Goal: Check status: Check status

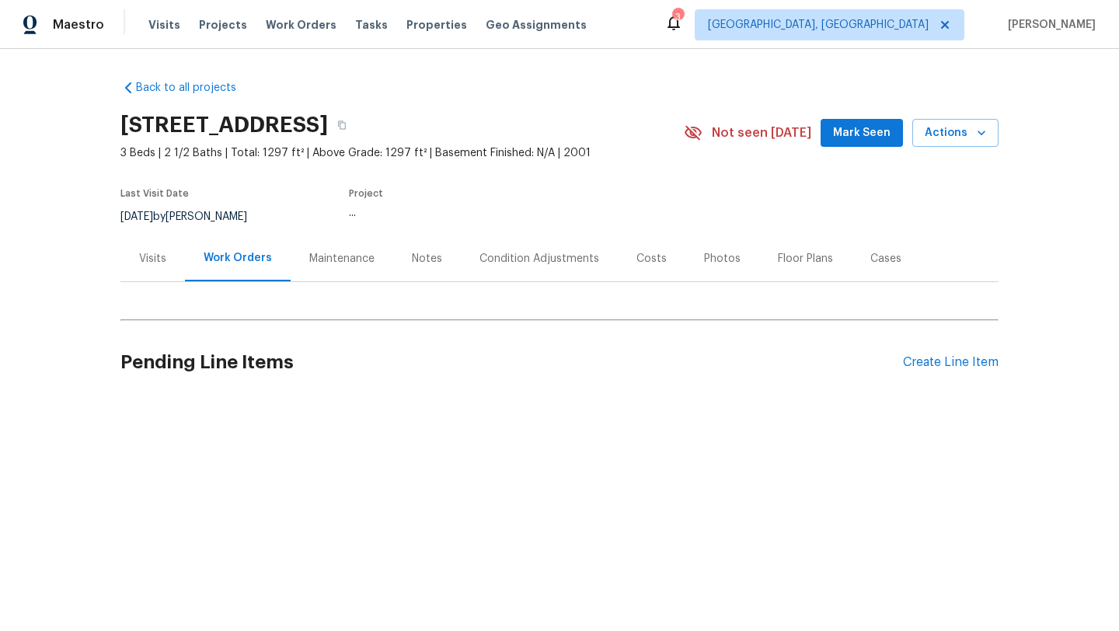
click at [156, 257] on div "Visits" at bounding box center [152, 259] width 27 height 16
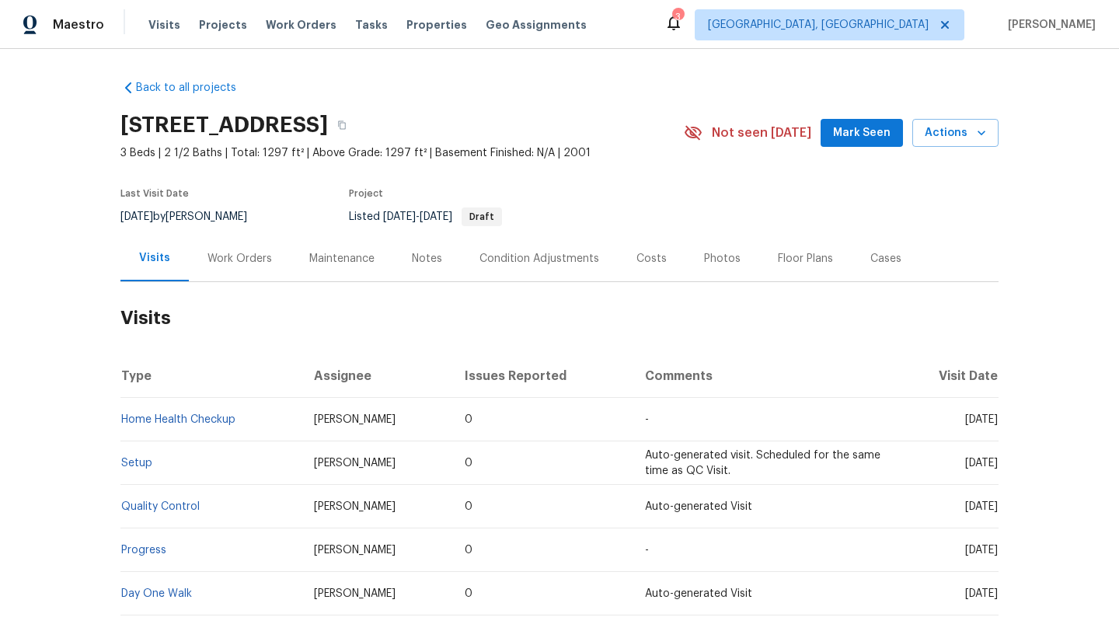
scroll to position [134, 0]
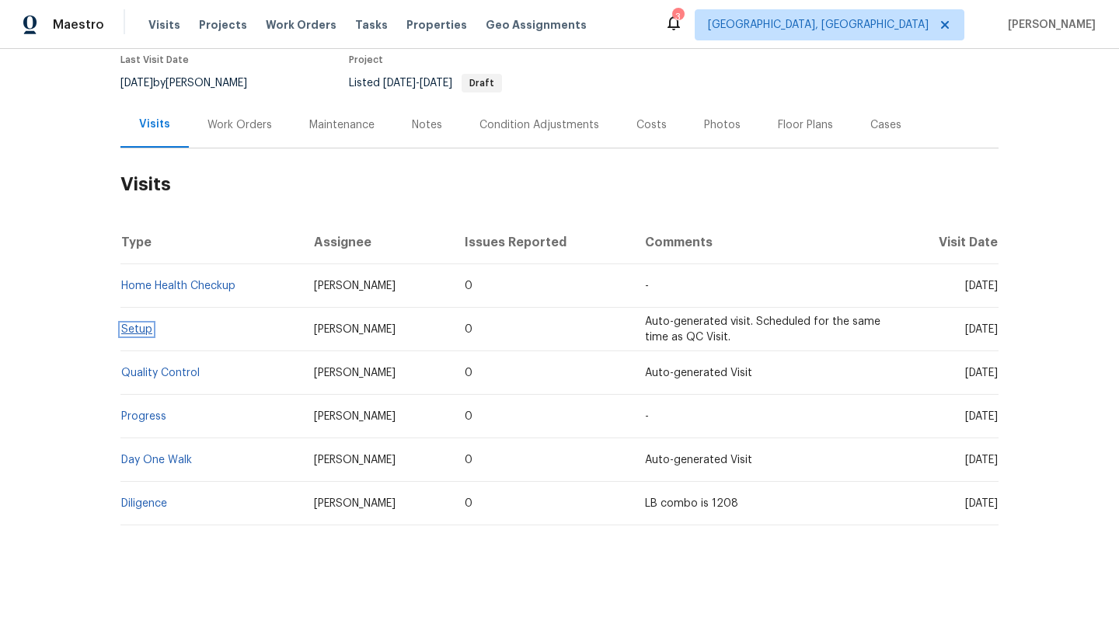
click at [145, 333] on link "Setup" at bounding box center [136, 329] width 31 height 11
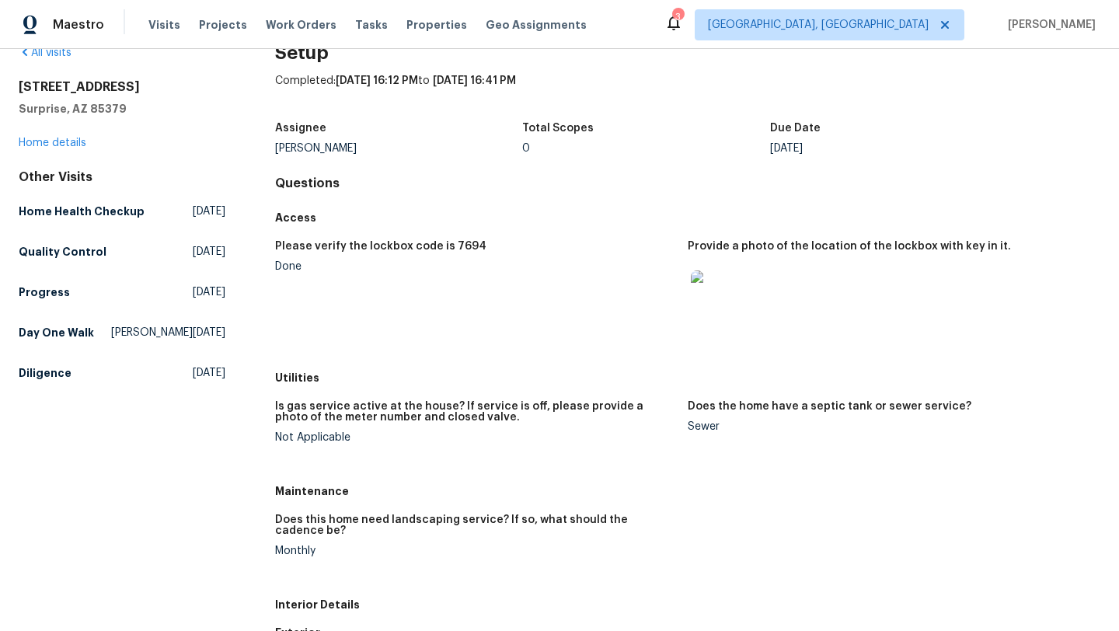
scroll to position [33, 0]
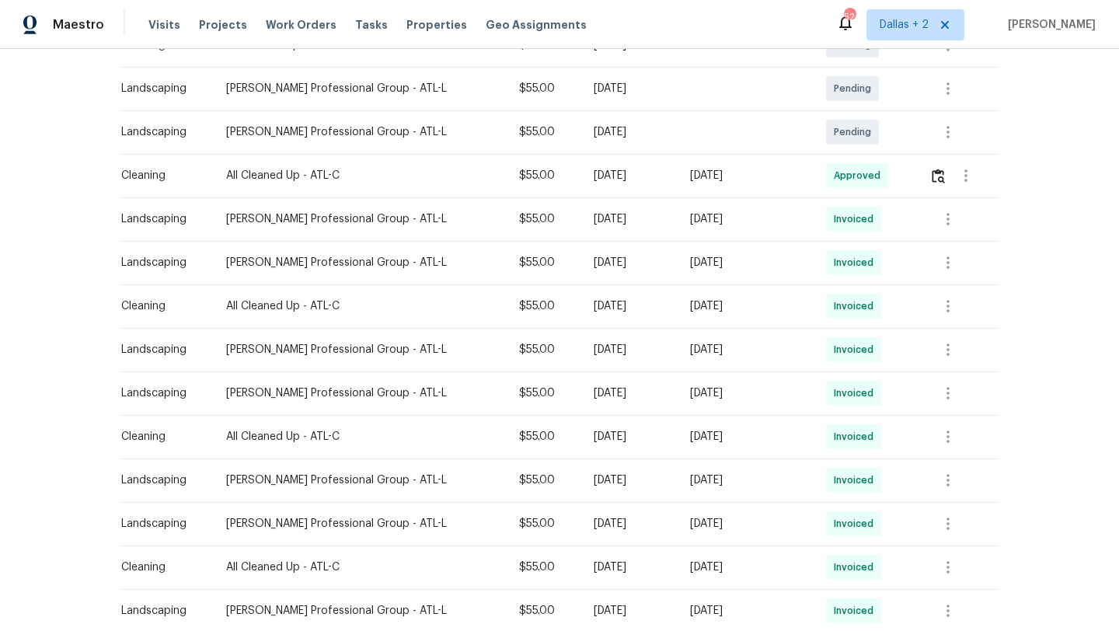
scroll to position [360, 0]
click at [965, 222] on button "button" at bounding box center [948, 217] width 37 height 37
click at [968, 247] on li "View details" at bounding box center [984, 244] width 109 height 26
click at [944, 356] on div at bounding box center [559, 315] width 1119 height 631
click at [937, 352] on button "button" at bounding box center [948, 348] width 37 height 37
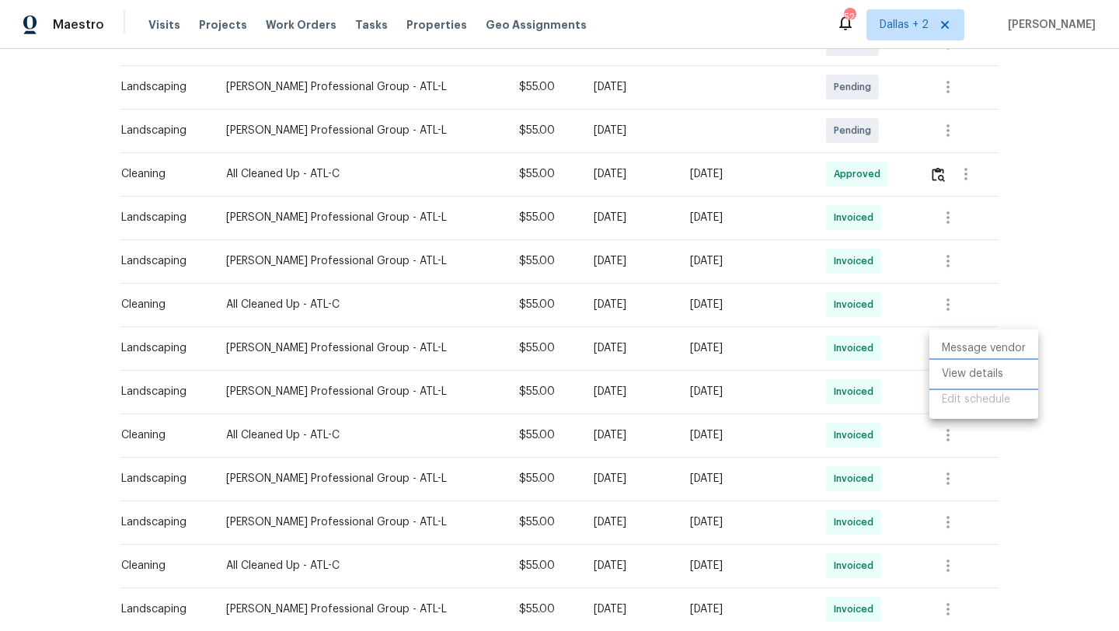
click at [956, 374] on li "View details" at bounding box center [984, 374] width 109 height 26
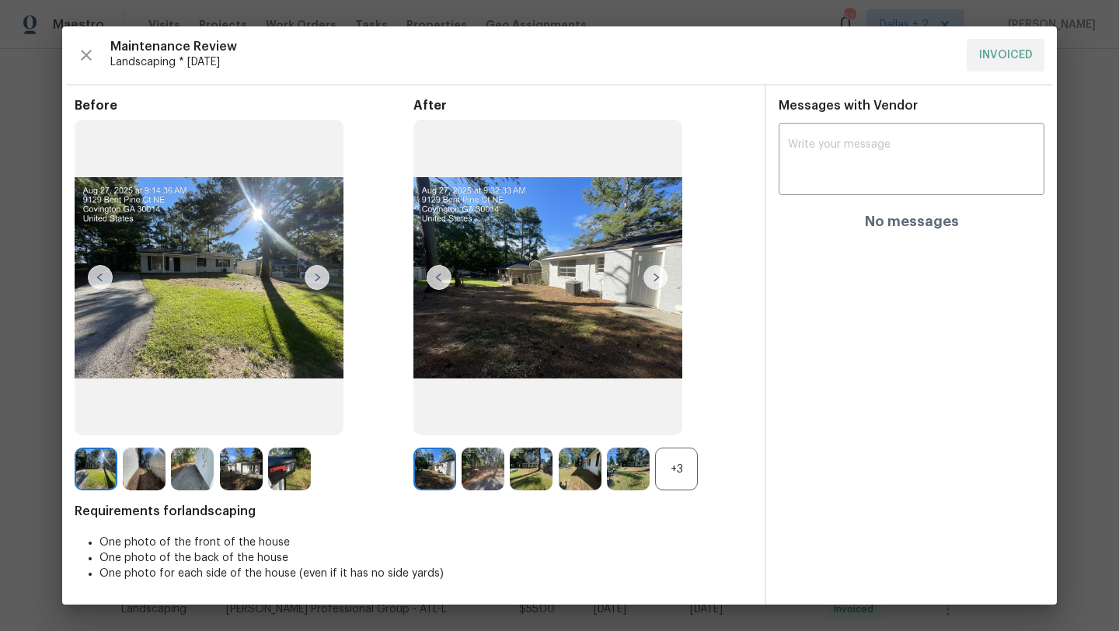
click at [1025, 342] on div "Messages with Vendor x ​ No messages" at bounding box center [911, 344] width 291 height 519
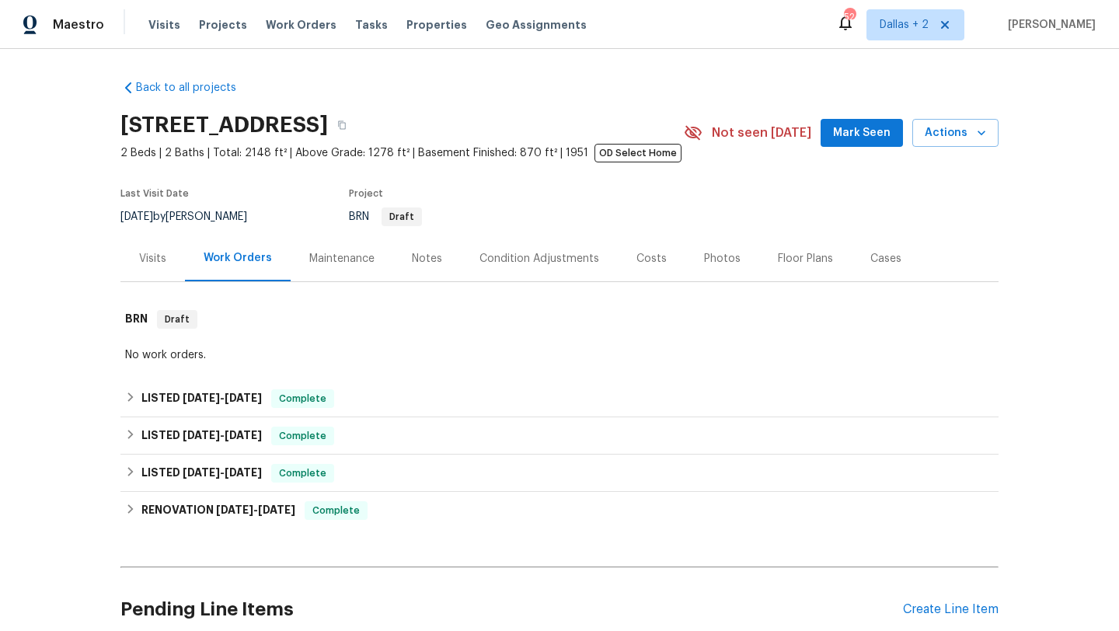
click at [326, 258] on div "Maintenance" at bounding box center [341, 259] width 65 height 16
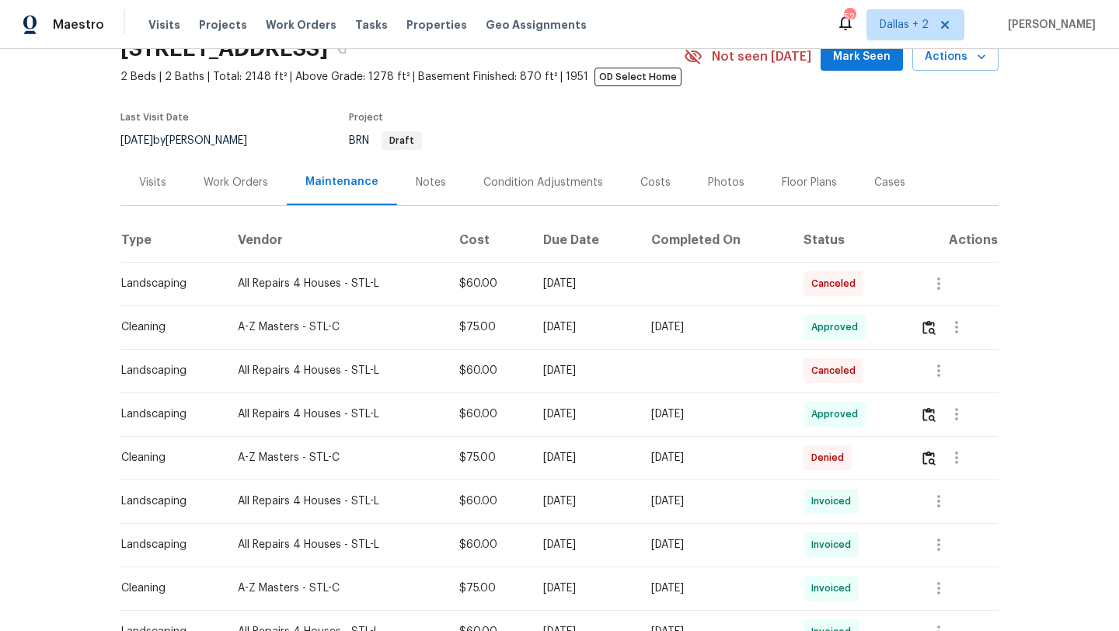
scroll to position [89, 0]
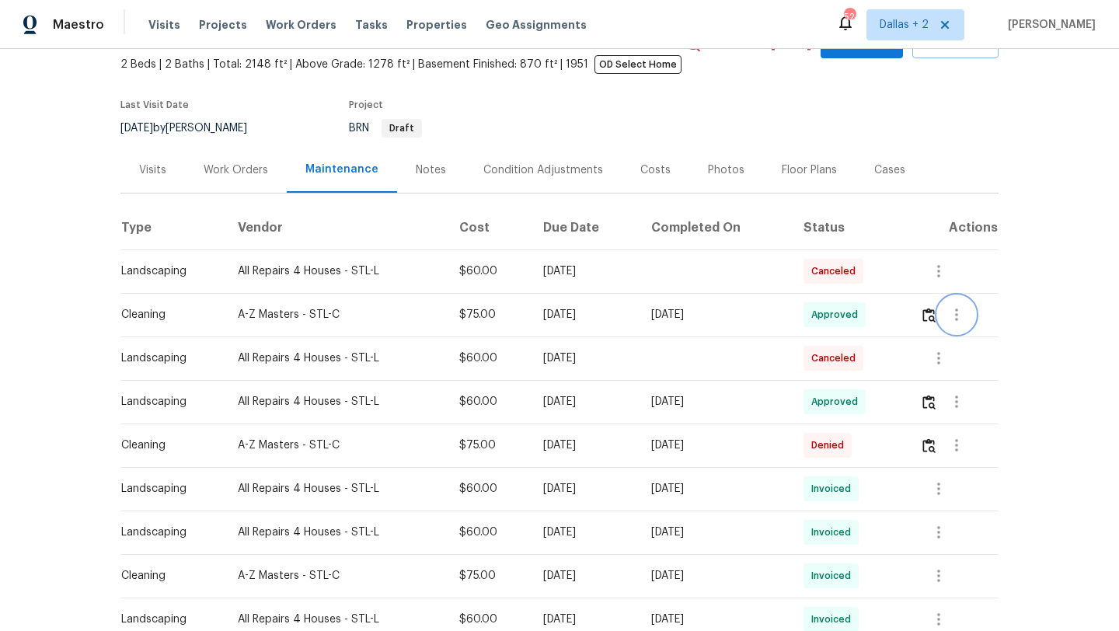
click at [968, 326] on button "button" at bounding box center [956, 314] width 37 height 37
click at [965, 351] on li "View details" at bounding box center [997, 341] width 109 height 26
